Goal: Obtain resource: Obtain resource

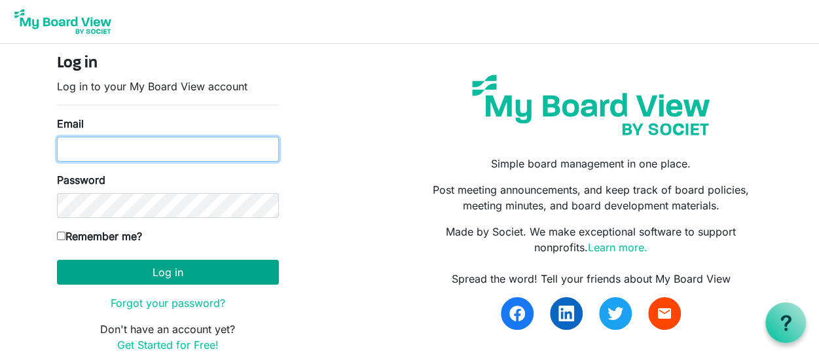
type input "shannon.bares@usrenalcare.com"
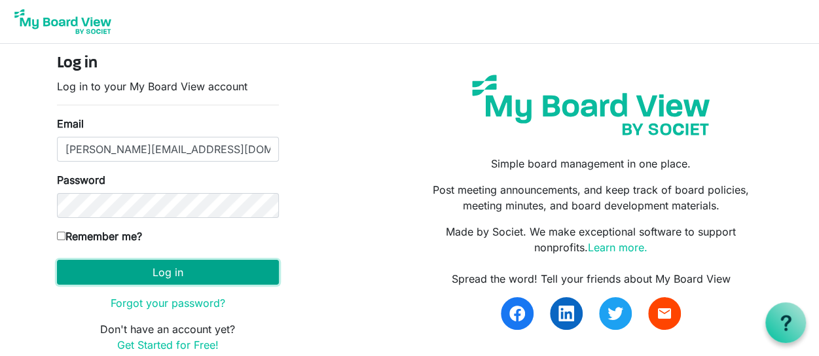
click at [164, 275] on button "Log in" at bounding box center [168, 272] width 222 height 25
click at [183, 269] on button "Log in" at bounding box center [168, 272] width 222 height 25
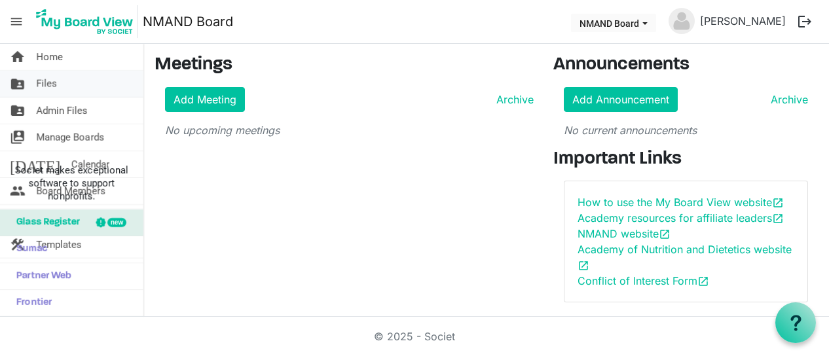
click at [56, 88] on span "Files" at bounding box center [46, 84] width 21 height 26
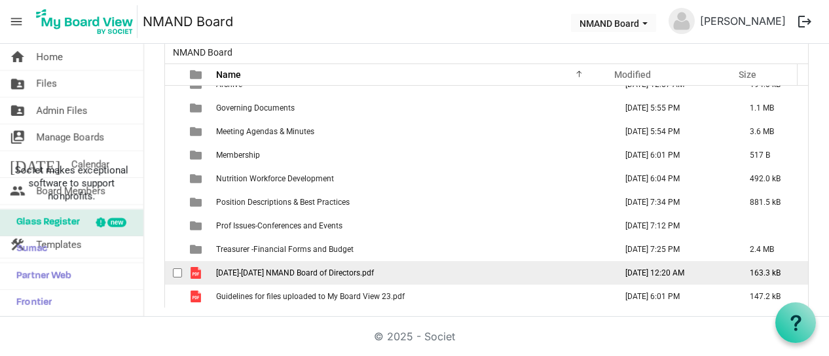
scroll to position [96, 0]
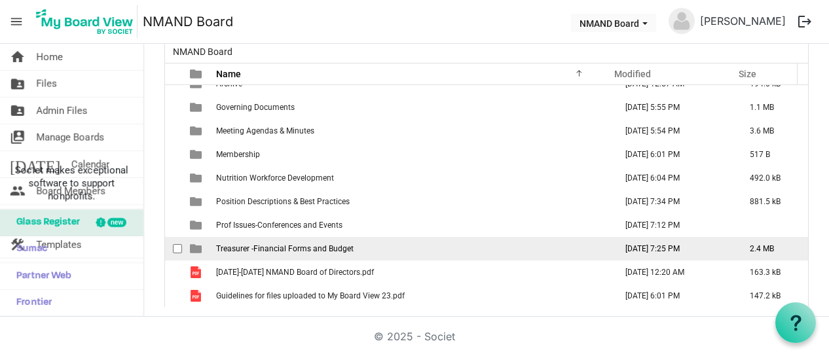
click at [263, 250] on span "Treasurer -Financial Forms and Budget" at bounding box center [285, 248] width 138 height 9
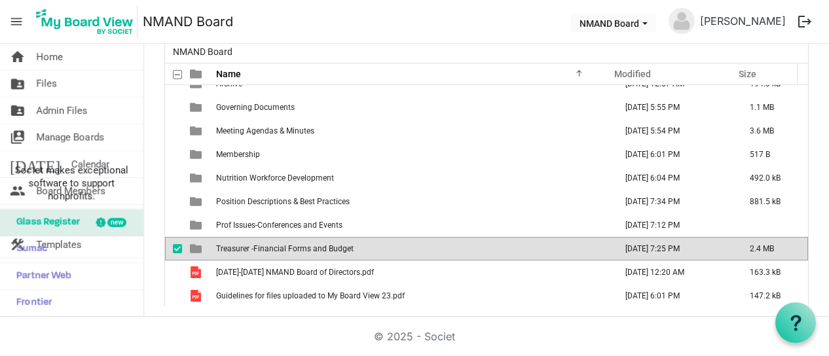
click at [258, 246] on span "Treasurer -Financial Forms and Budget" at bounding box center [285, 248] width 138 height 9
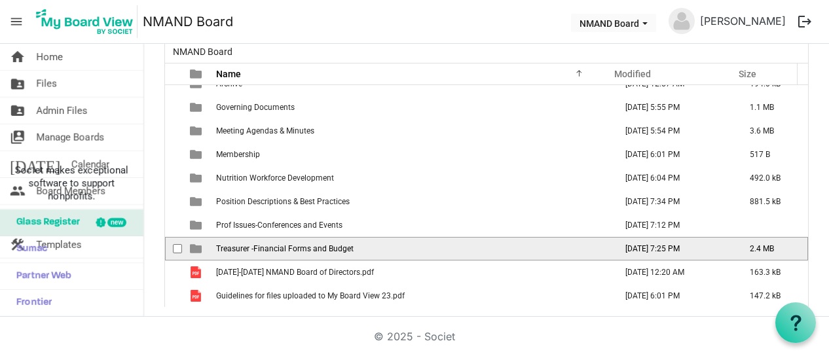
click at [258, 246] on span "Treasurer -Financial Forms and Budget" at bounding box center [285, 248] width 138 height 9
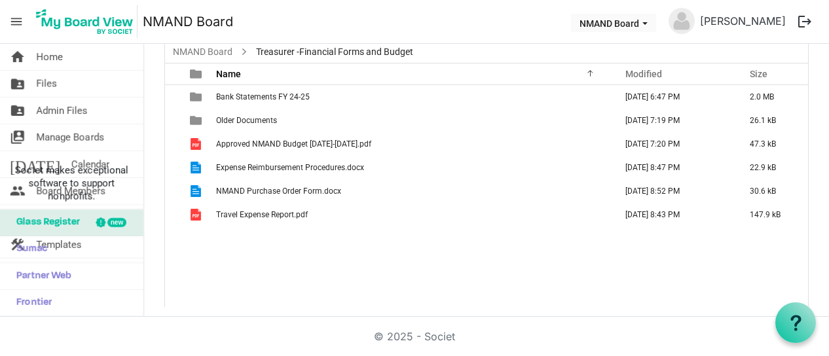
scroll to position [0, 0]
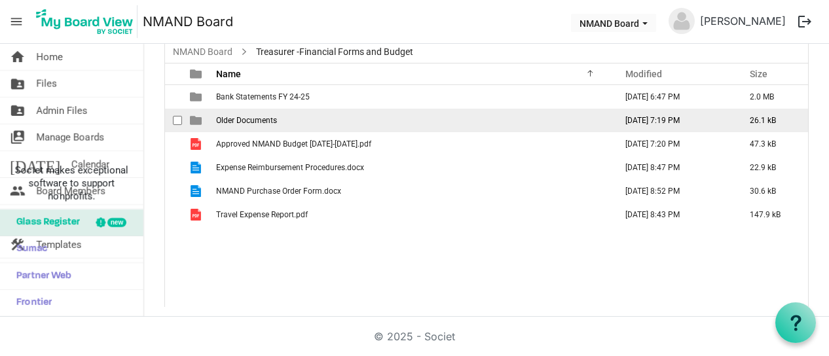
click at [257, 119] on span "Older Documents" at bounding box center [246, 120] width 61 height 9
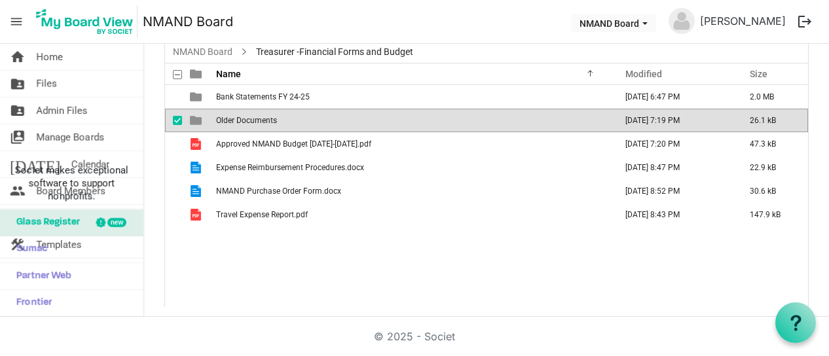
click at [257, 119] on span "Older Documents" at bounding box center [246, 120] width 61 height 9
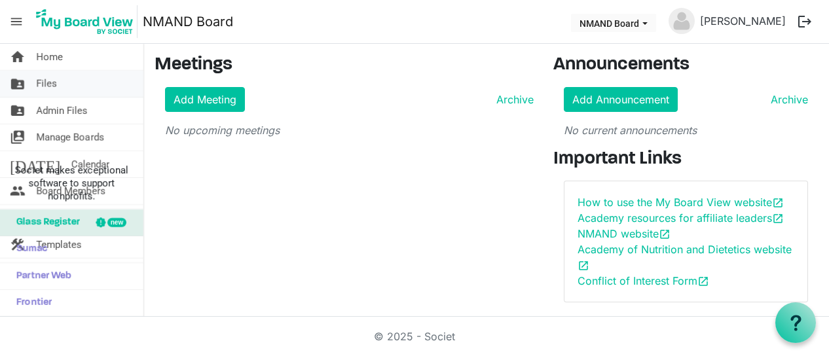
click at [77, 92] on link "folder_shared Files" at bounding box center [71, 84] width 143 height 26
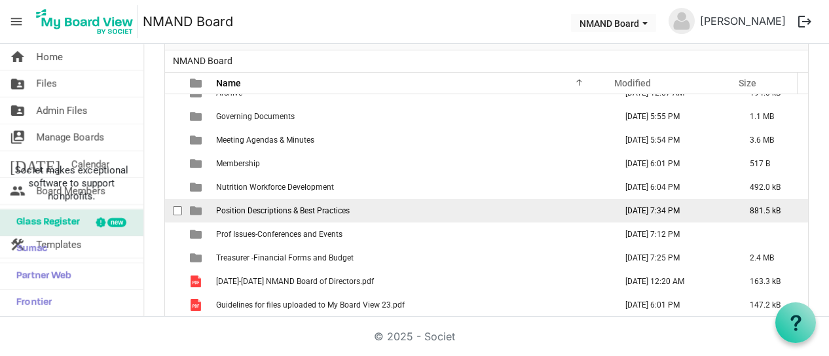
scroll to position [96, 0]
